Goal: Entertainment & Leisure: Consume media (video, audio)

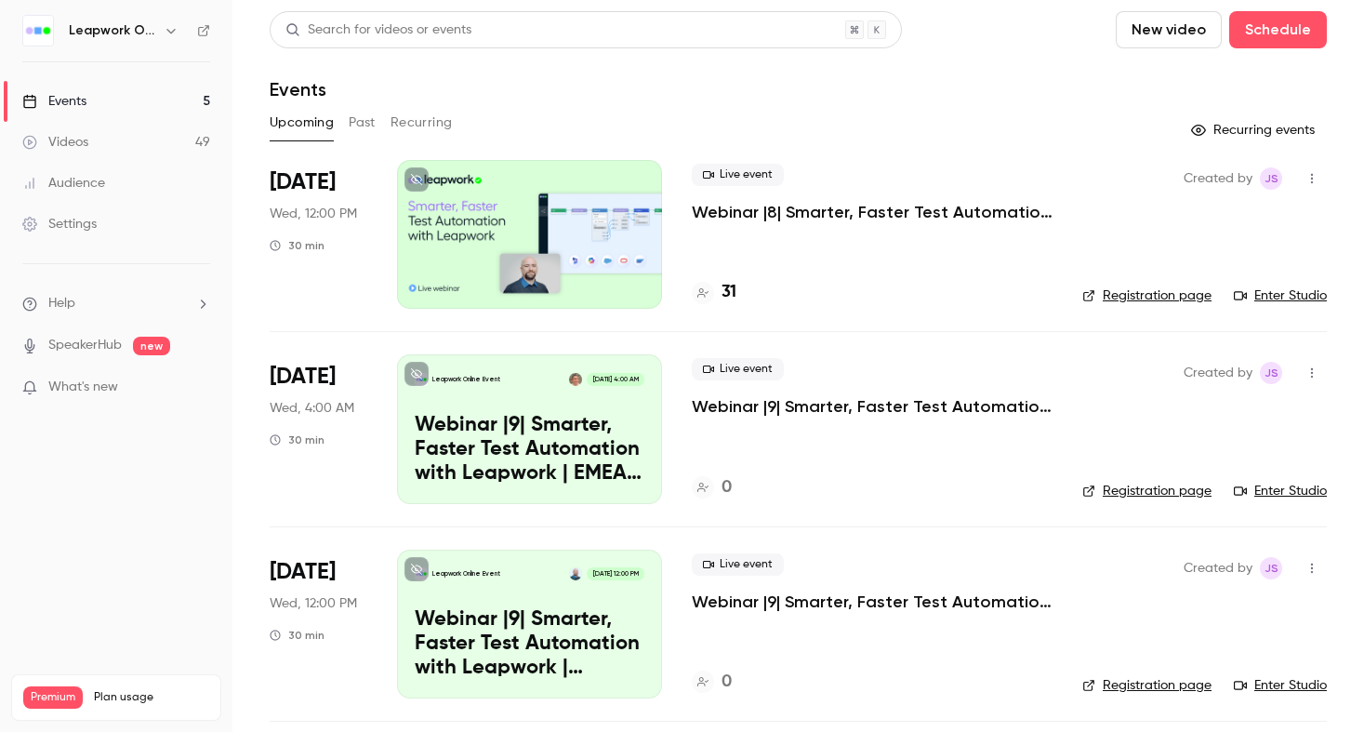
click at [1290, 300] on link "Enter Studio" at bounding box center [1280, 295] width 93 height 19
click at [360, 120] on button "Past" at bounding box center [362, 123] width 27 height 30
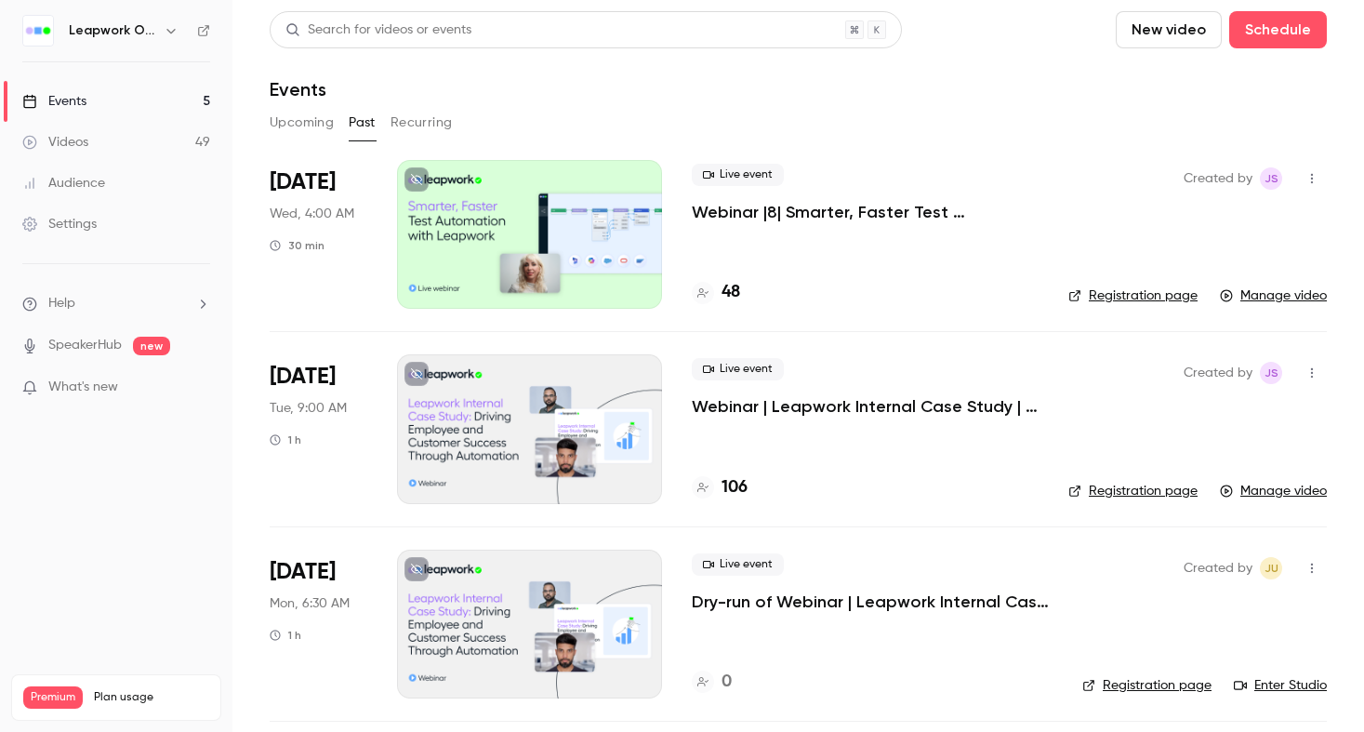
click at [867, 217] on p "Webinar |8| Smarter, Faster Test Automation with Leapwork | EMEA | Q3 2025" at bounding box center [865, 212] width 347 height 22
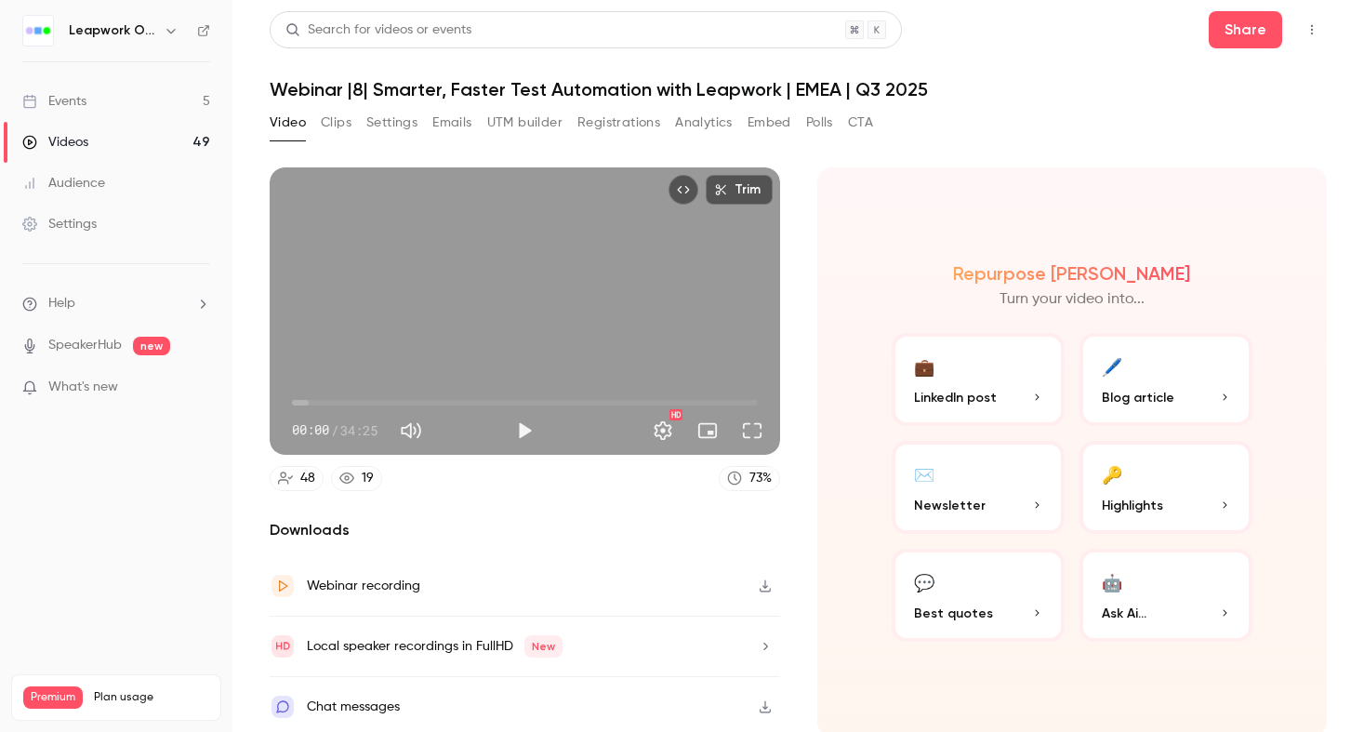
scroll to position [4, 0]
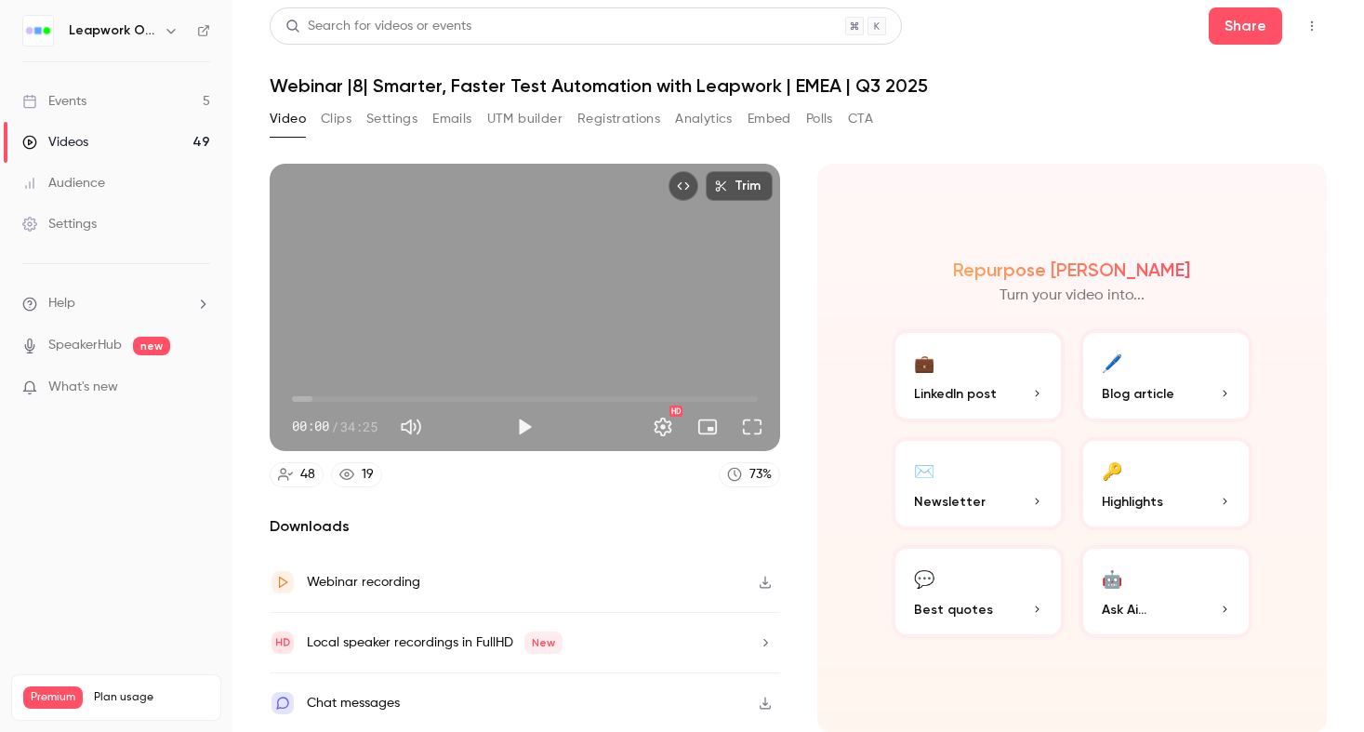
click at [366, 705] on div "Chat messages" at bounding box center [353, 703] width 93 height 22
